Goal: Find specific page/section: Find specific page/section

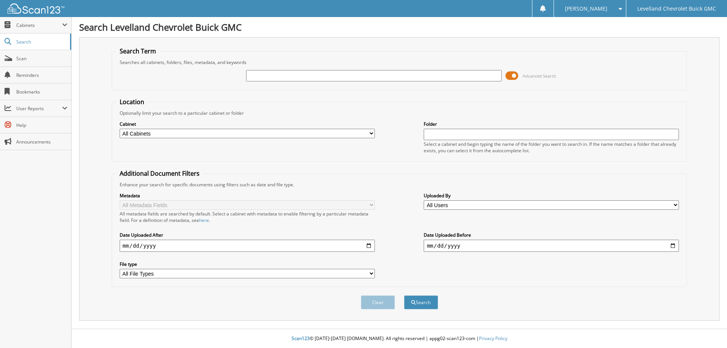
click at [278, 80] on input "text" at bounding box center [373, 75] width 255 height 11
type input "73549"
click at [404, 295] on button "Search" at bounding box center [421, 302] width 34 height 14
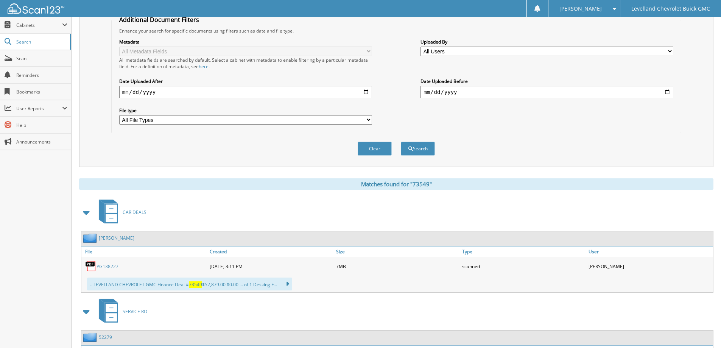
scroll to position [227, 0]
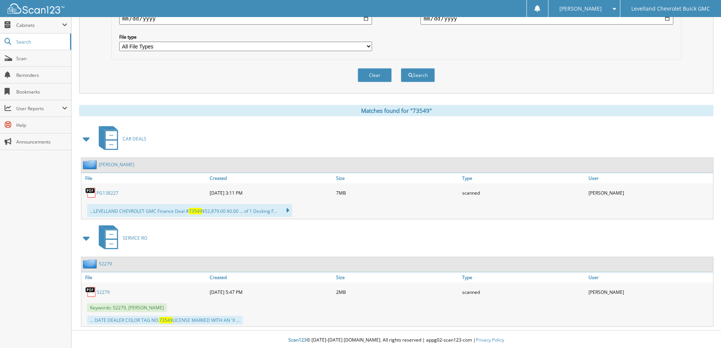
click at [104, 193] on link "PG138227" at bounding box center [108, 193] width 22 height 6
